Goal: Transaction & Acquisition: Purchase product/service

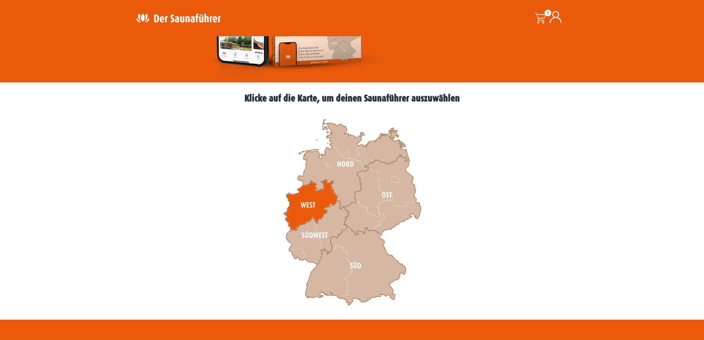
click at [309, 209] on icon at bounding box center [311, 205] width 54 height 51
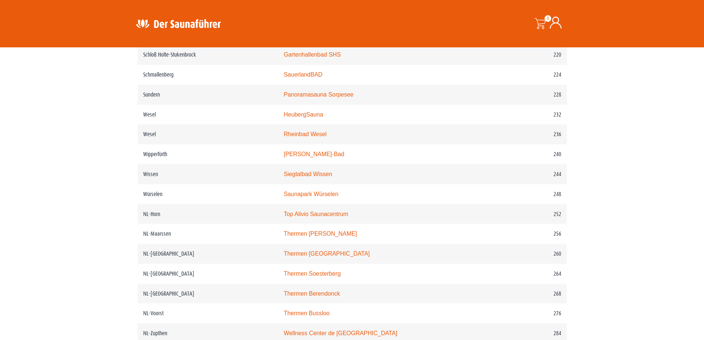
scroll to position [1465, 0]
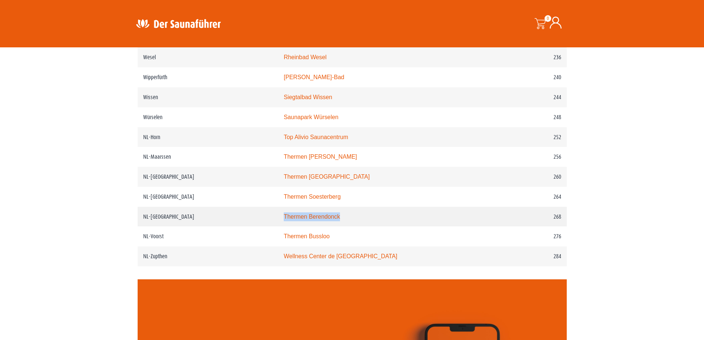
drag, startPoint x: 359, startPoint y: 238, endPoint x: 290, endPoint y: 235, distance: 68.9
click at [290, 227] on td "Thermen Berendonck" at bounding box center [383, 217] width 211 height 20
copy link "Thermen Berendonck"
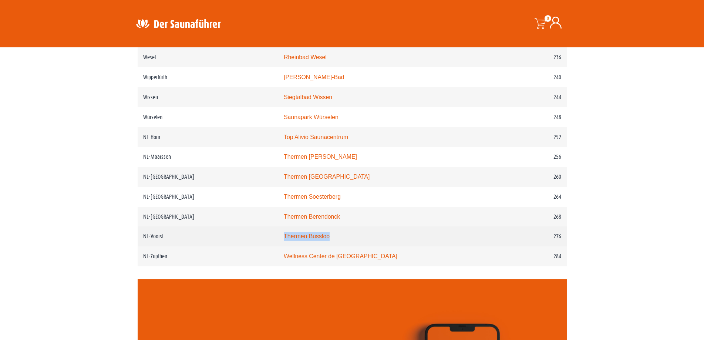
drag, startPoint x: 343, startPoint y: 261, endPoint x: 292, endPoint y: 253, distance: 51.4
click at [292, 246] on td "Thermen Bussloo" at bounding box center [383, 236] width 211 height 20
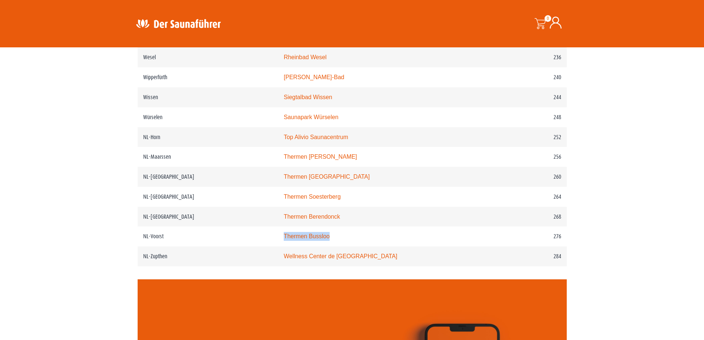
copy link "Thermen Bussloo"
